Goal: Task Accomplishment & Management: Manage account settings

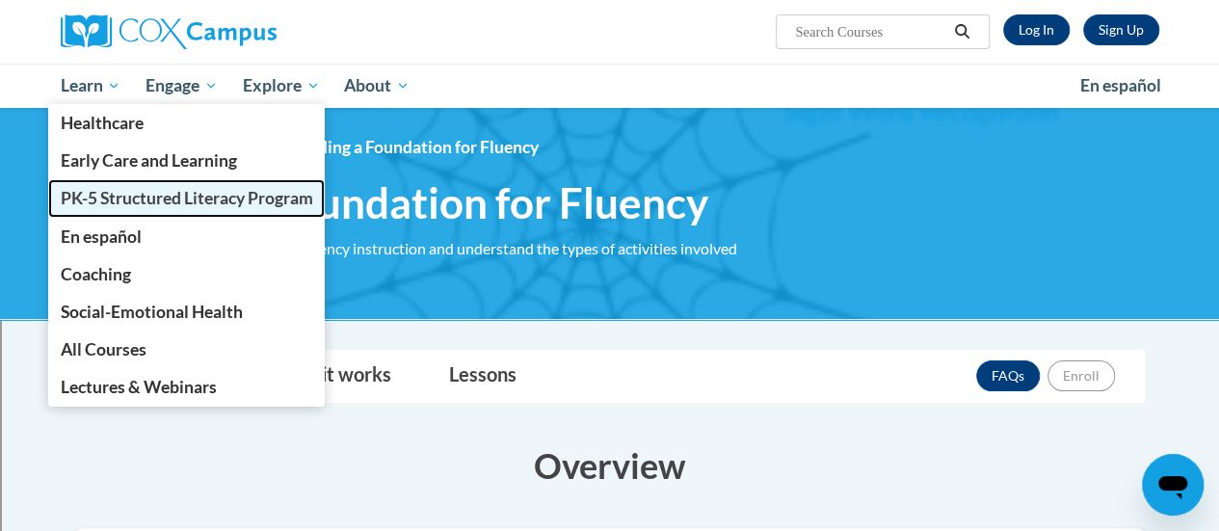
click at [129, 196] on span "PK-5 Structured Literacy Program" at bounding box center [186, 198] width 252 height 20
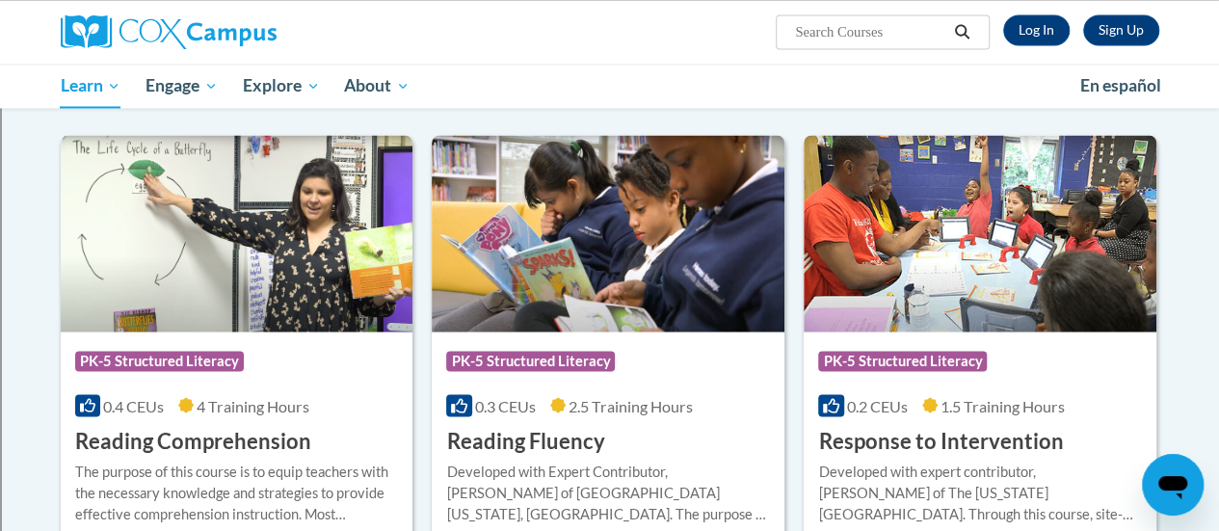
scroll to position [1614, 0]
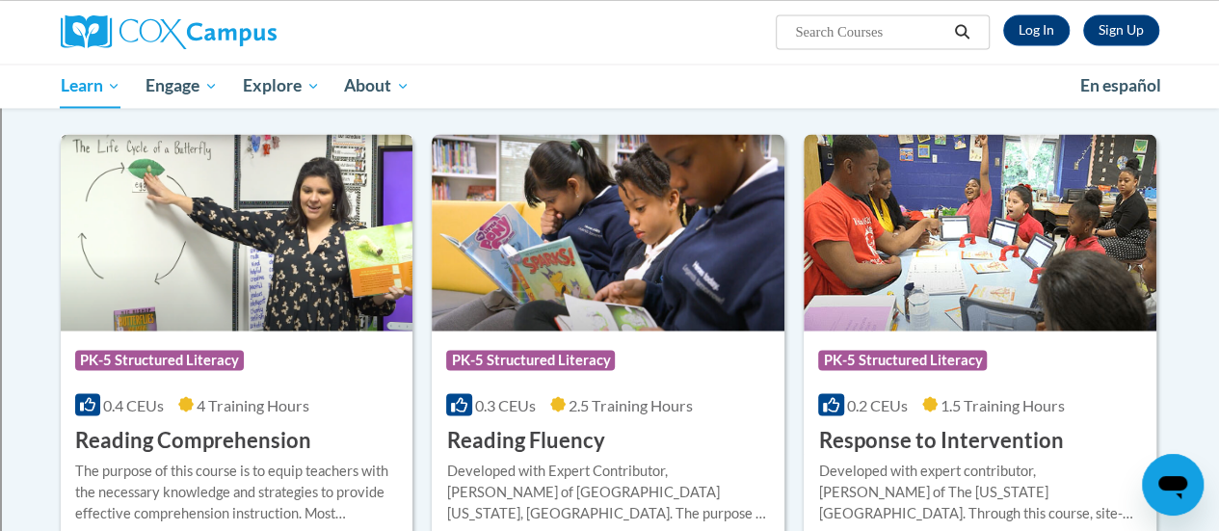
click at [254, 432] on h3 "Reading Comprehension" at bounding box center [193, 440] width 236 height 30
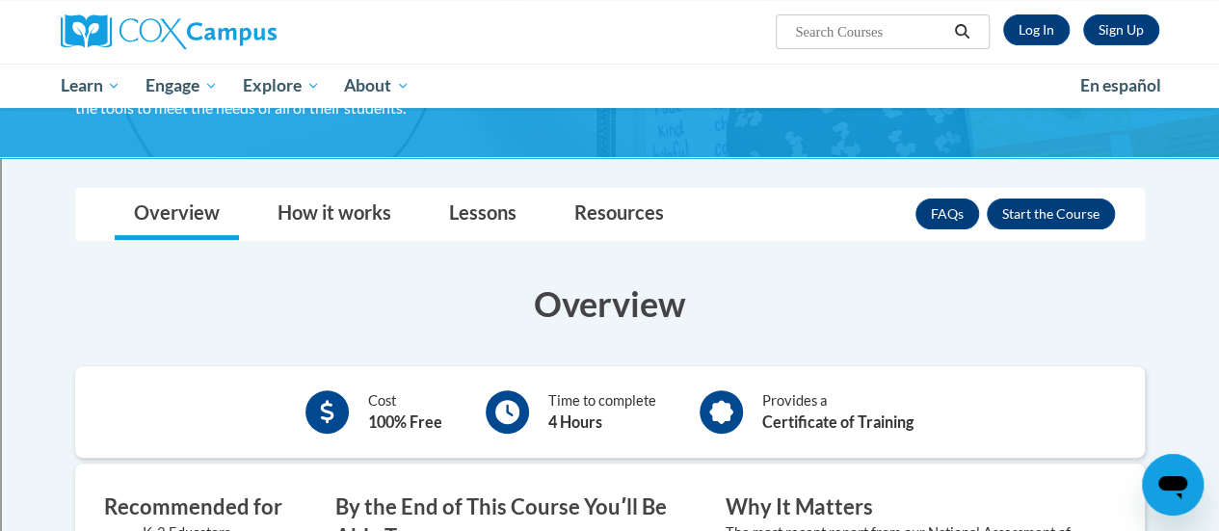
scroll to position [193, 0]
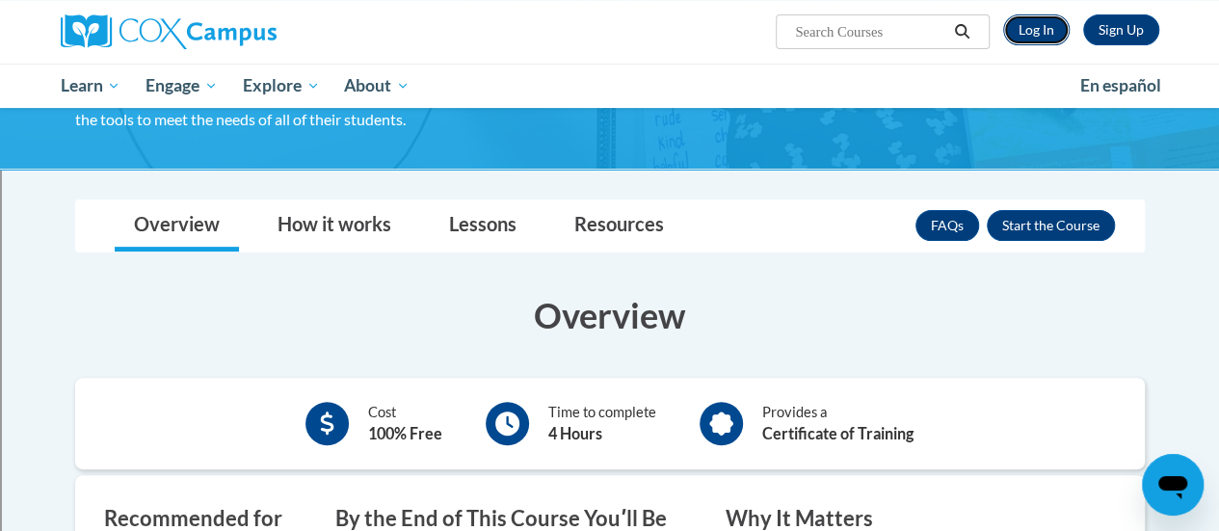
click at [1048, 27] on link "Log In" at bounding box center [1036, 29] width 66 height 31
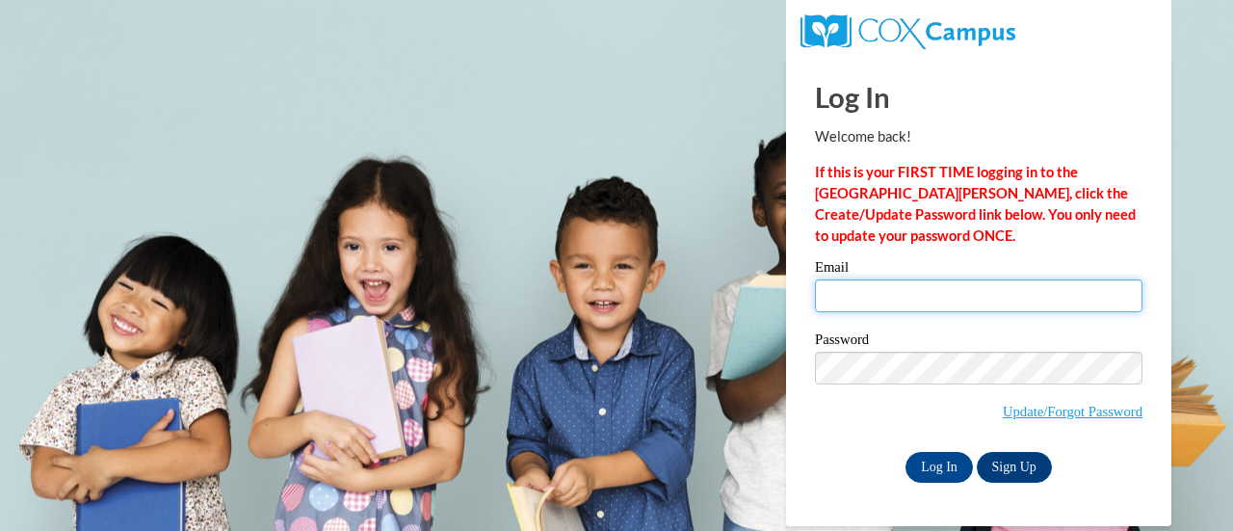
click at [958, 294] on input "Email" at bounding box center [979, 295] width 328 height 33
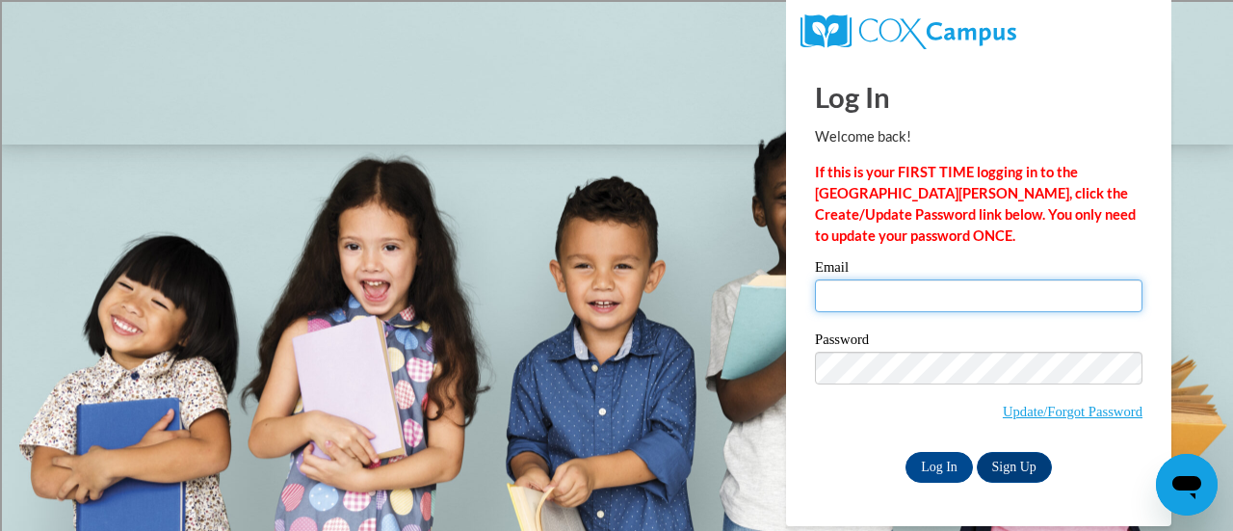
type input "amanda.lopez@rusd.org"
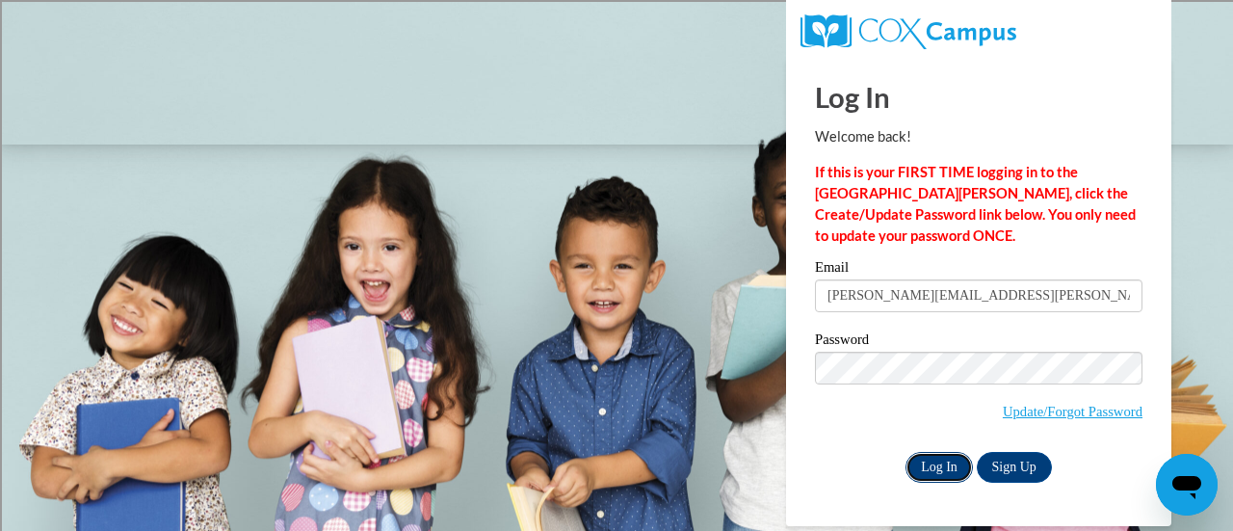
click at [946, 465] on input "Log In" at bounding box center [939, 467] width 67 height 31
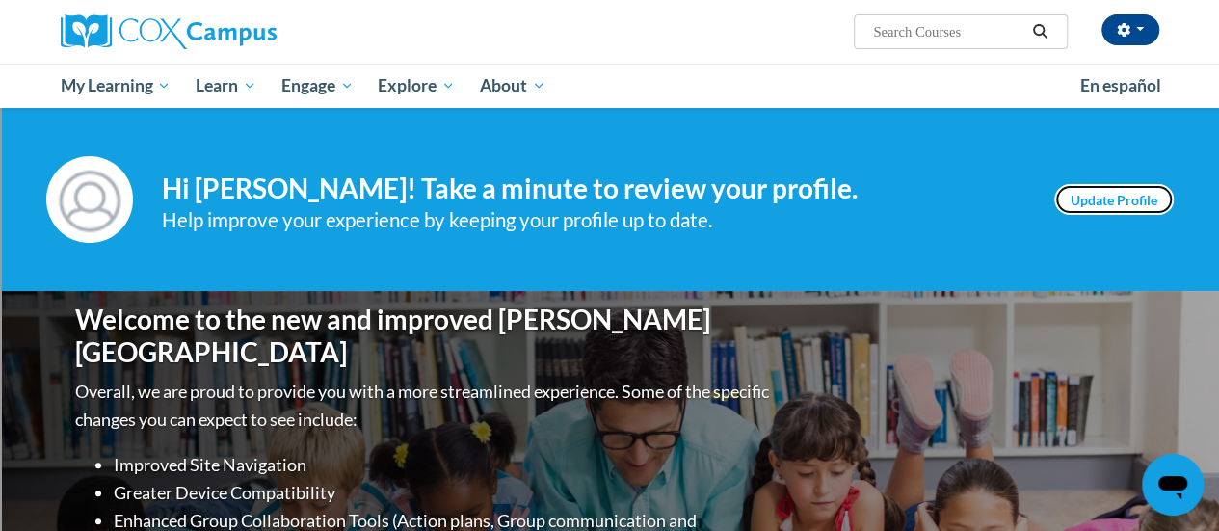
click at [1108, 199] on link "Update Profile" at bounding box center [1113, 199] width 119 height 31
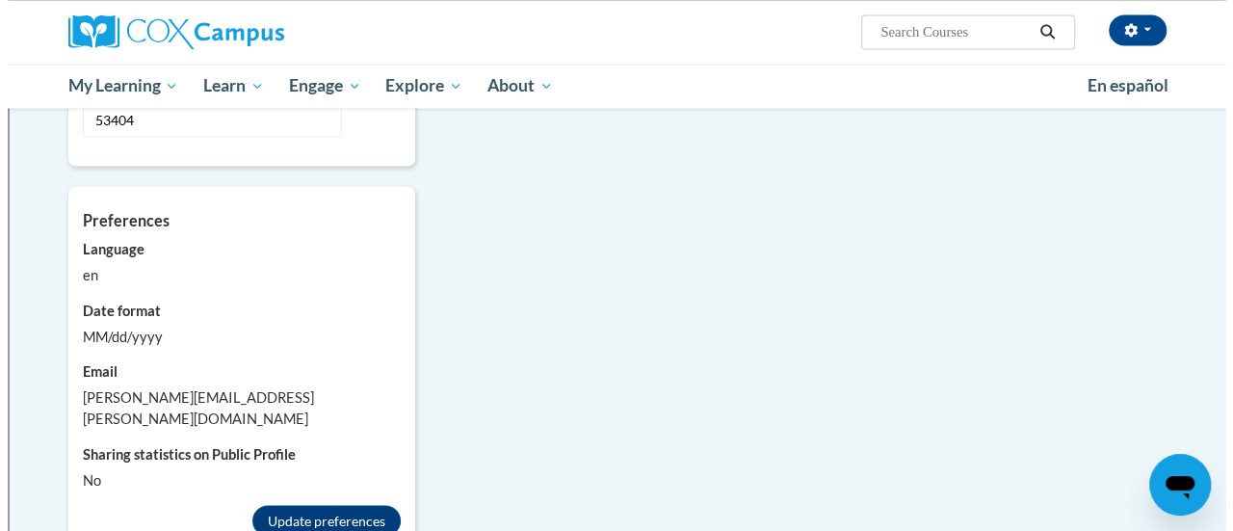
scroll to position [1638, 0]
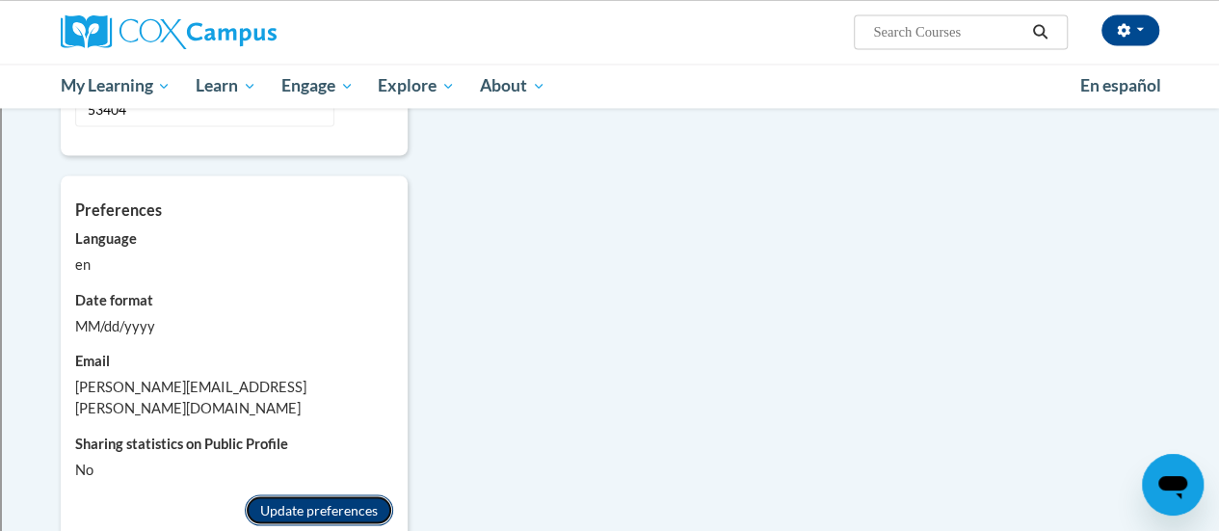
click at [324, 494] on button "Update preferences" at bounding box center [319, 509] width 148 height 31
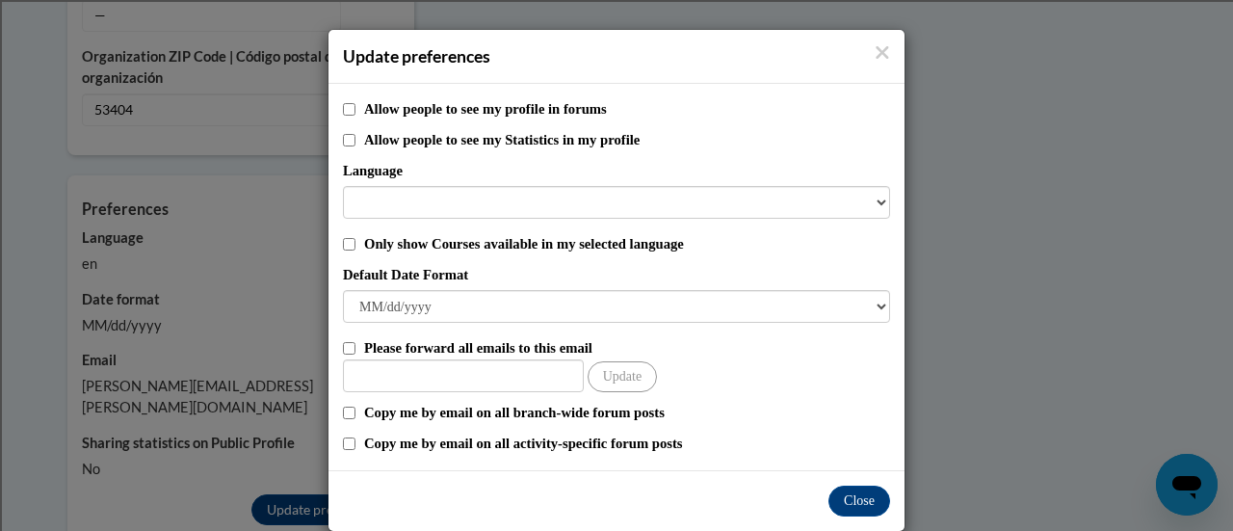
click at [595, 106] on label "Allow people to see my profile in forums" at bounding box center [627, 108] width 526 height 21
click at [356, 106] on input "Allow people to see my profile in forums" at bounding box center [349, 109] width 13 height 13
checkbox input "true"
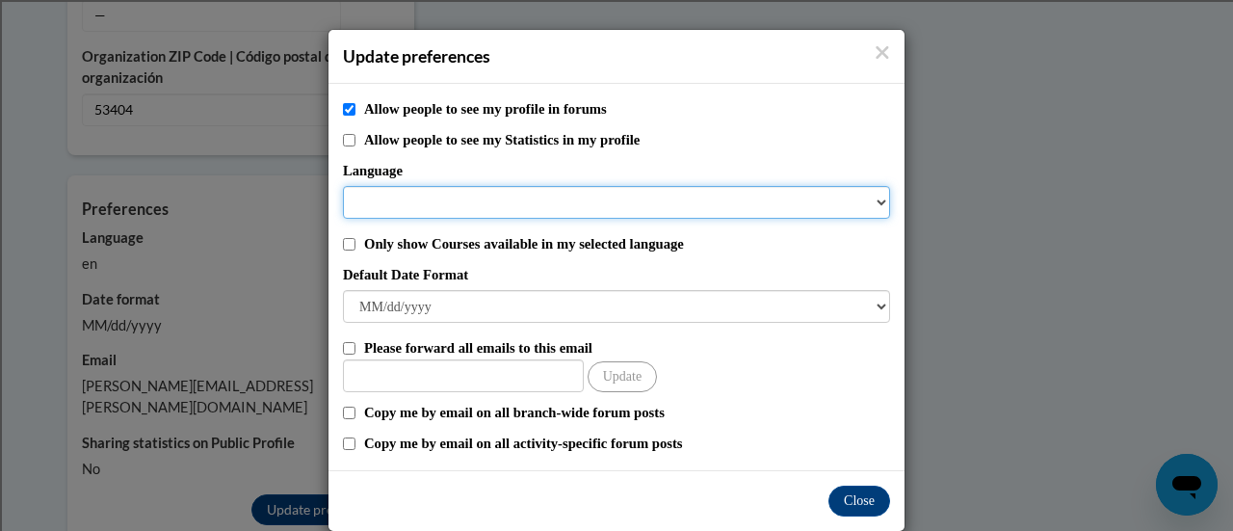
click at [773, 200] on select "Language" at bounding box center [616, 202] width 547 height 33
click at [867, 203] on select "Language" at bounding box center [616, 202] width 547 height 33
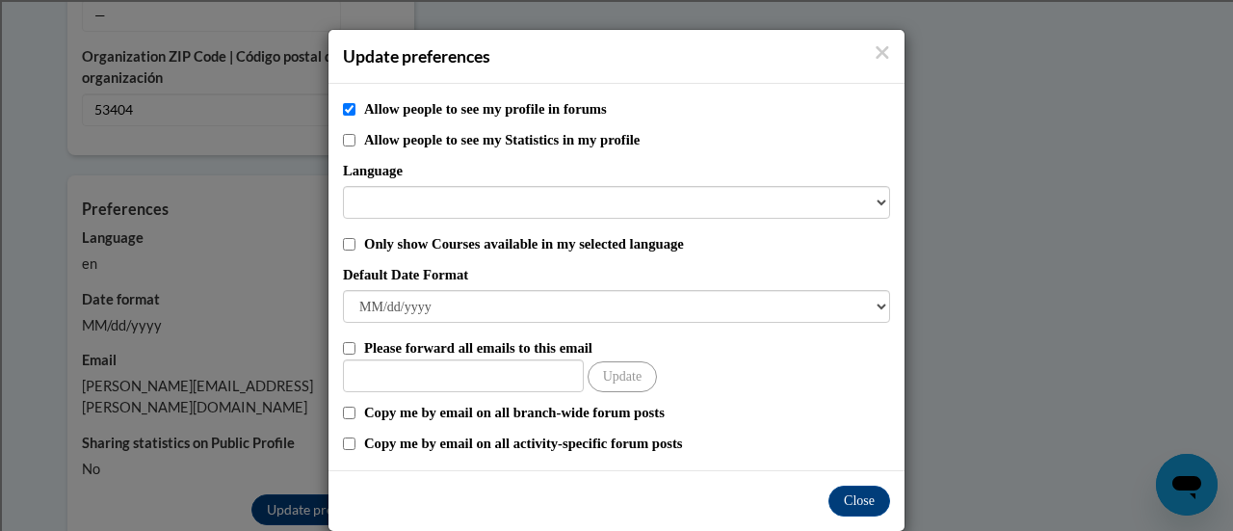
click at [844, 259] on div "Allow people to see my profile in forums Allow people to see my Statistics in m…" at bounding box center [617, 277] width 576 height 386
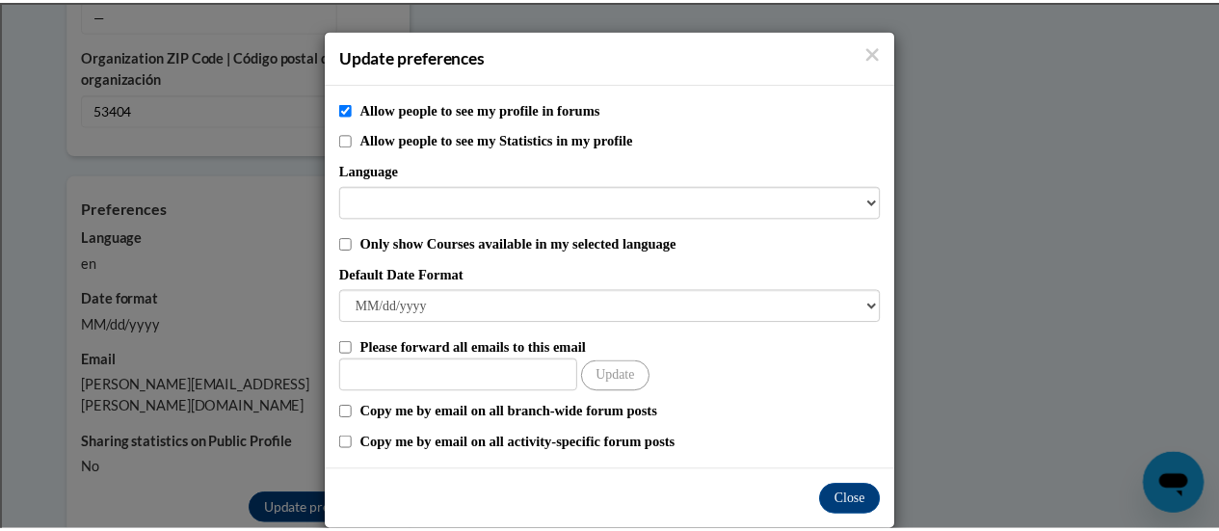
scroll to position [28, 0]
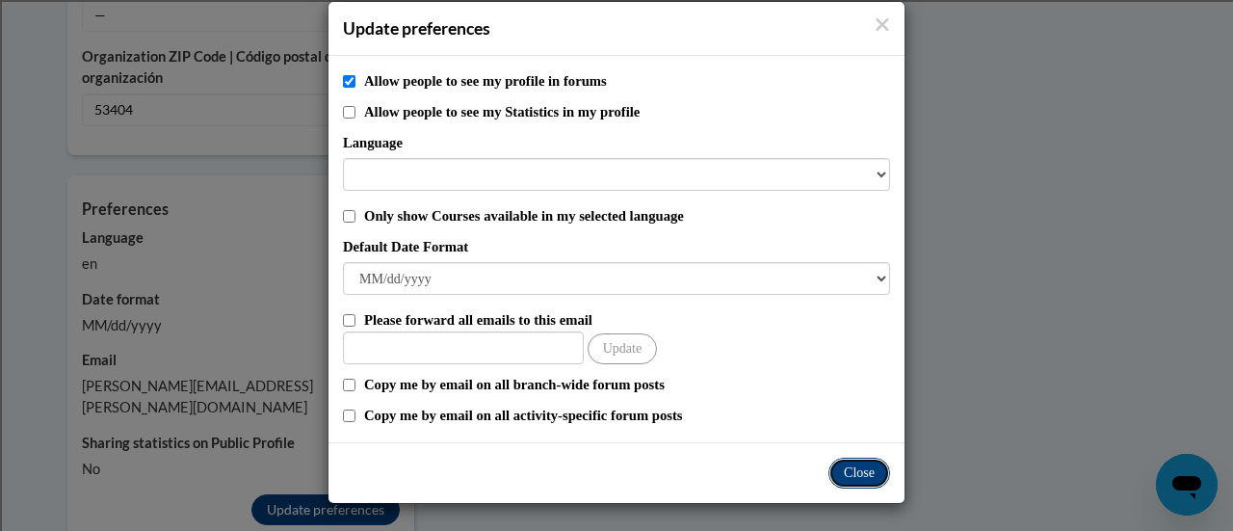
click at [845, 476] on button "Close" at bounding box center [860, 473] width 62 height 31
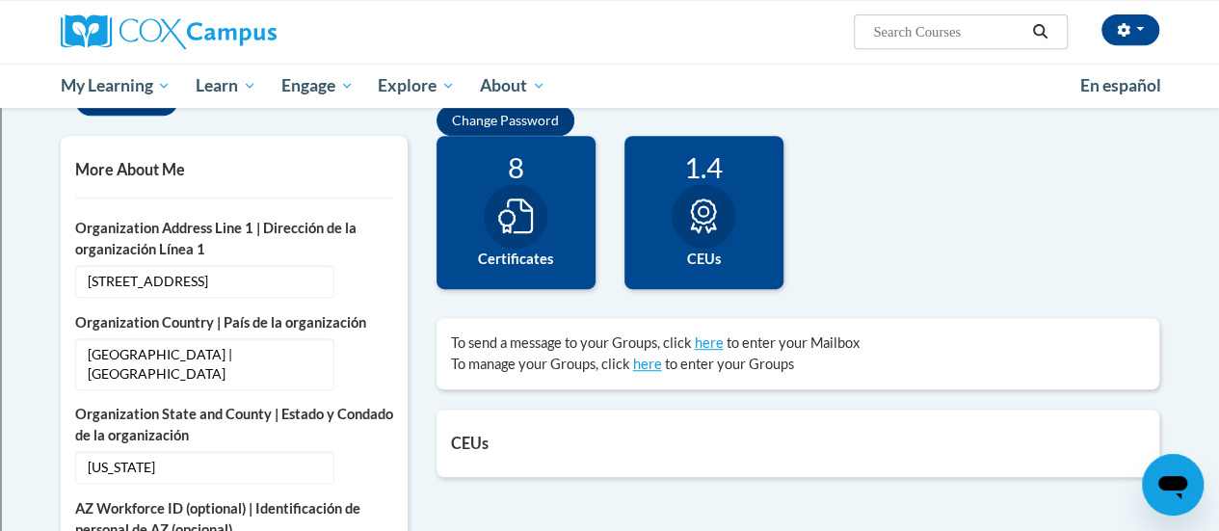
scroll to position [439, 0]
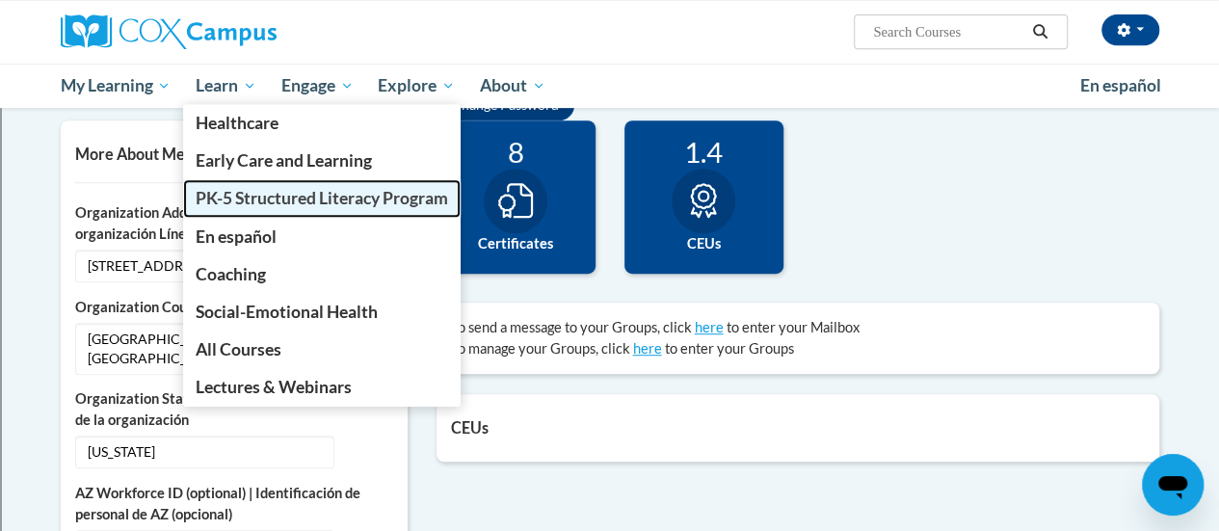
click at [293, 211] on link "PK-5 Structured Literacy Program" at bounding box center [322, 198] width 278 height 38
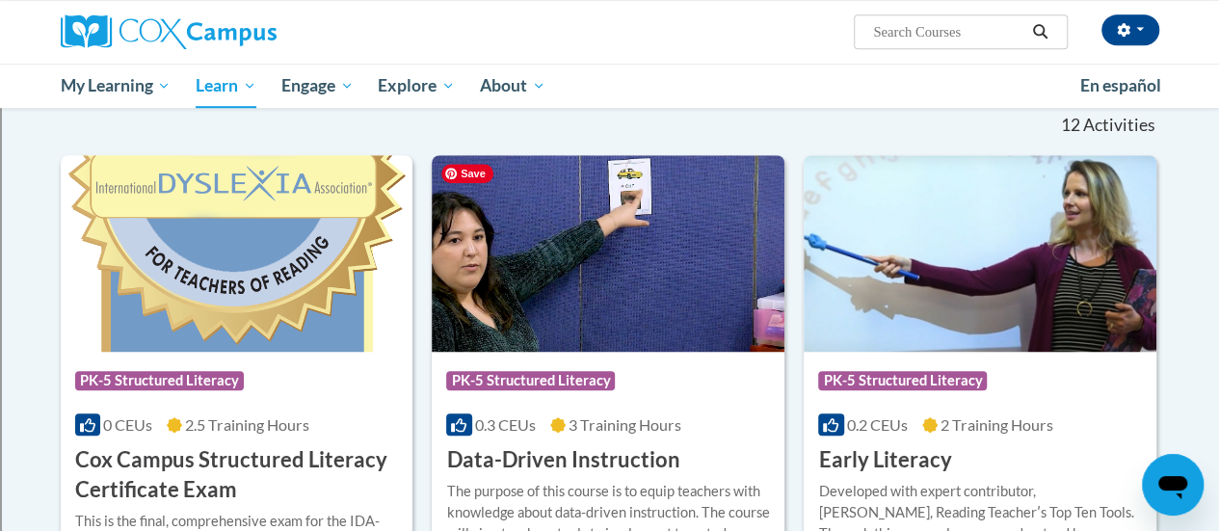
scroll to position [792, 0]
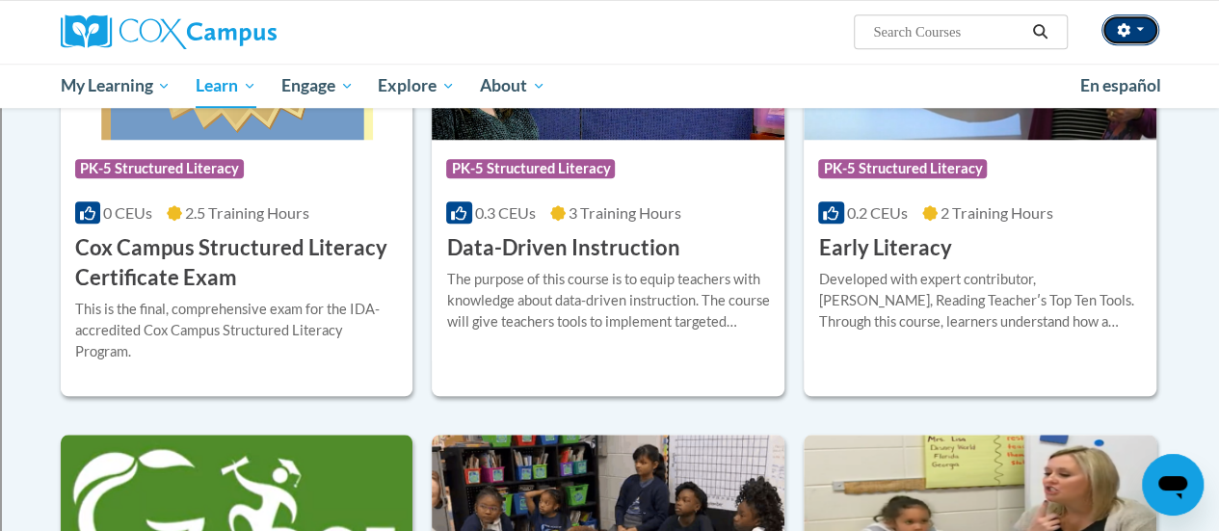
click at [1144, 28] on button "button" at bounding box center [1130, 29] width 58 height 31
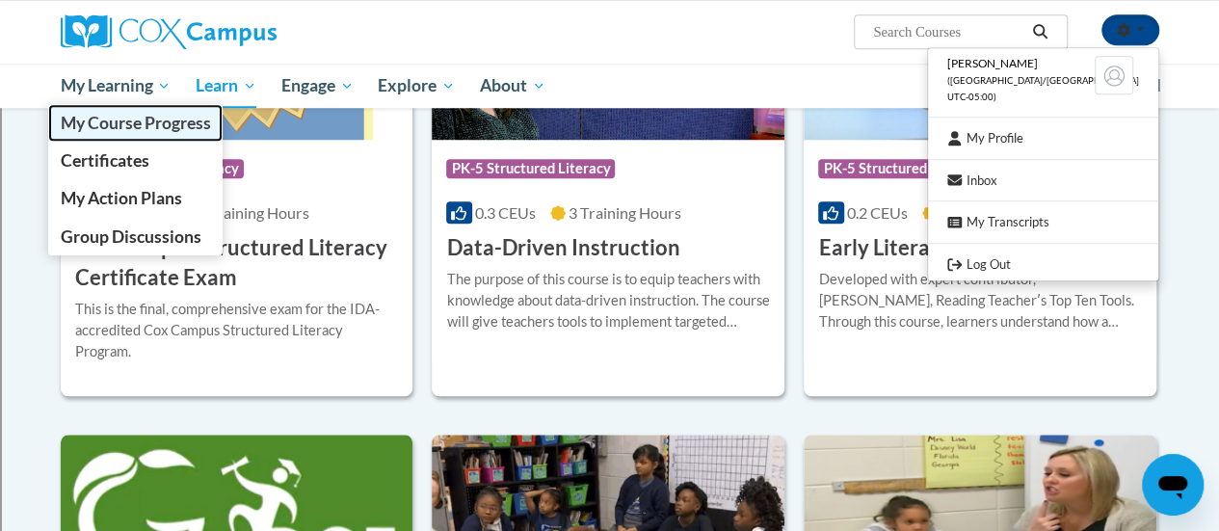
click at [160, 116] on span "My Course Progress" at bounding box center [135, 123] width 150 height 20
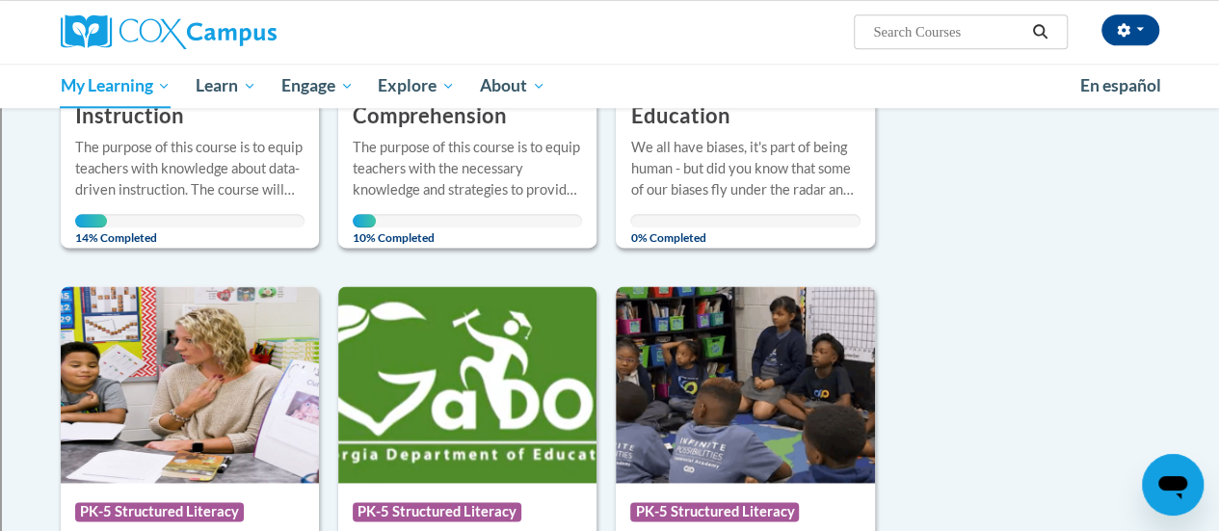
scroll to position [1149, 0]
